Goal: Task Accomplishment & Management: Manage account settings

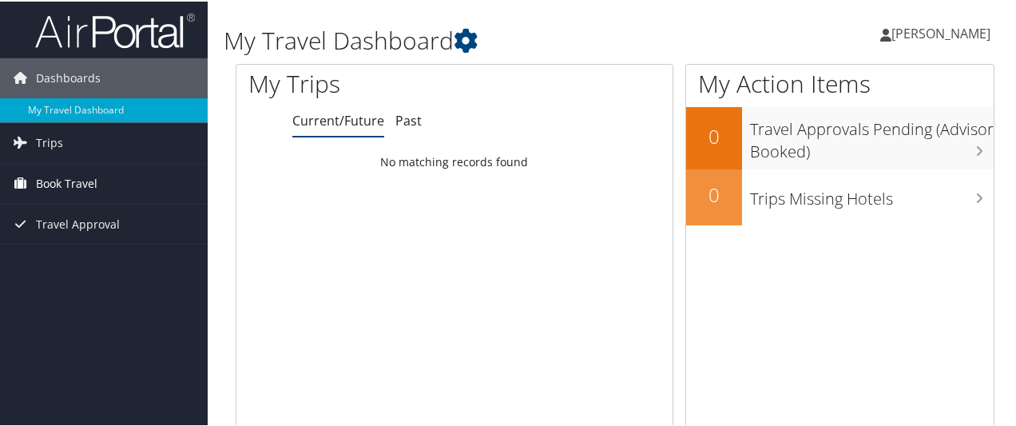
click at [72, 185] on span "Book Travel" at bounding box center [67, 182] width 62 height 40
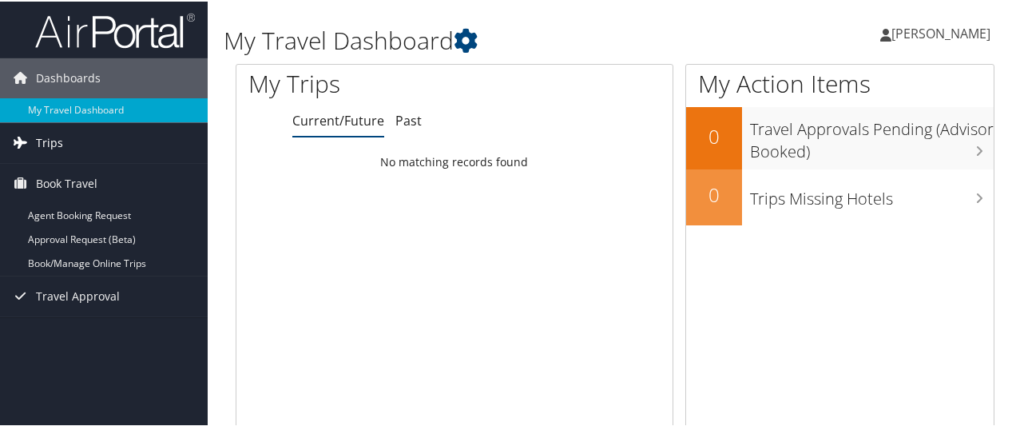
click at [56, 143] on span "Trips" at bounding box center [49, 141] width 27 height 40
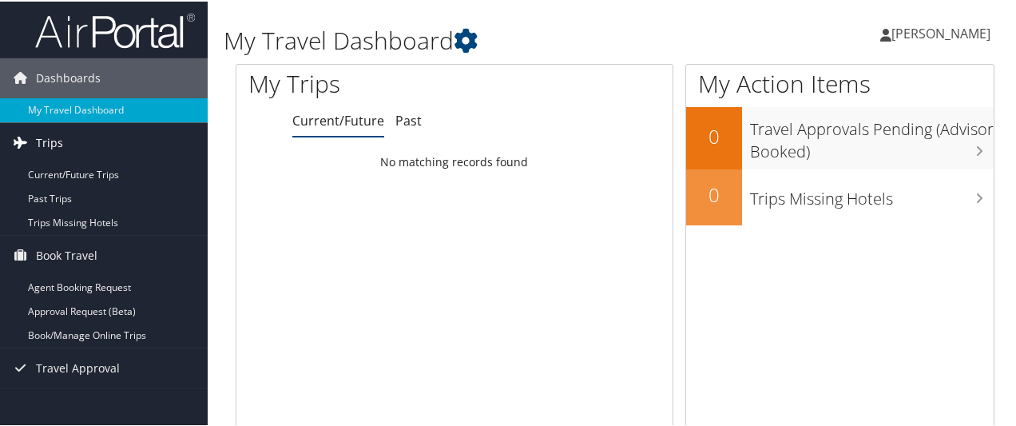
click at [56, 143] on span "Trips" at bounding box center [49, 141] width 27 height 40
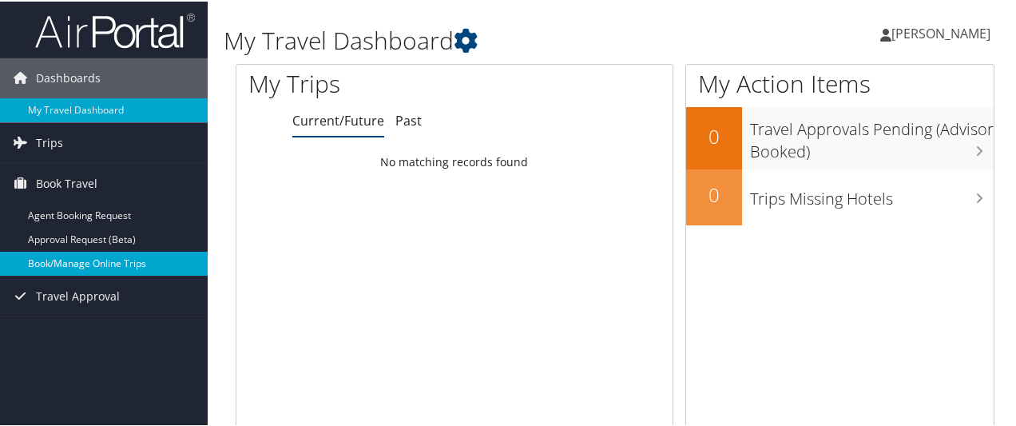
click at [94, 261] on link "Book/Manage Online Trips" at bounding box center [104, 262] width 208 height 24
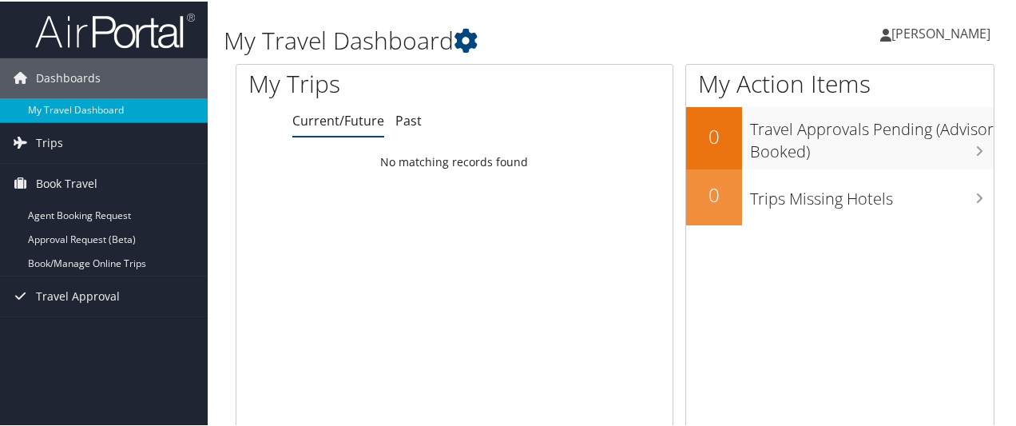
click at [937, 23] on span "[PERSON_NAME]" at bounding box center [940, 32] width 99 height 18
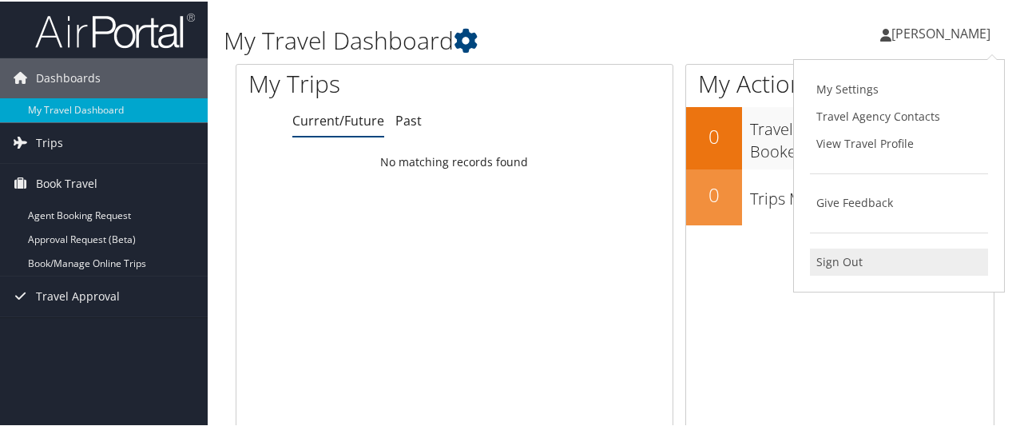
click at [842, 268] on link "Sign Out" at bounding box center [899, 260] width 178 height 27
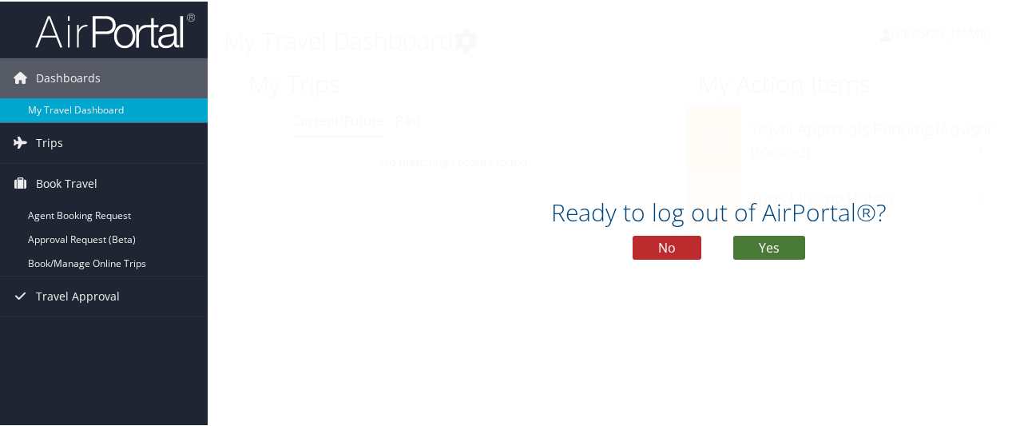
click at [783, 252] on button "Yes" at bounding box center [769, 246] width 72 height 24
